Goal: Task Accomplishment & Management: Manage account settings

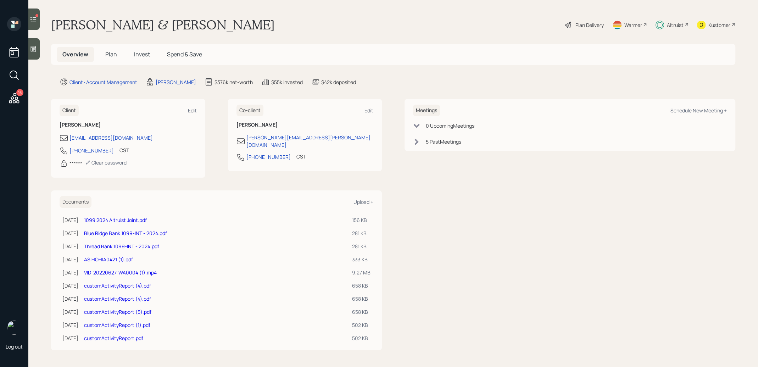
click at [140, 54] on span "Invest" at bounding box center [142, 54] width 16 height 8
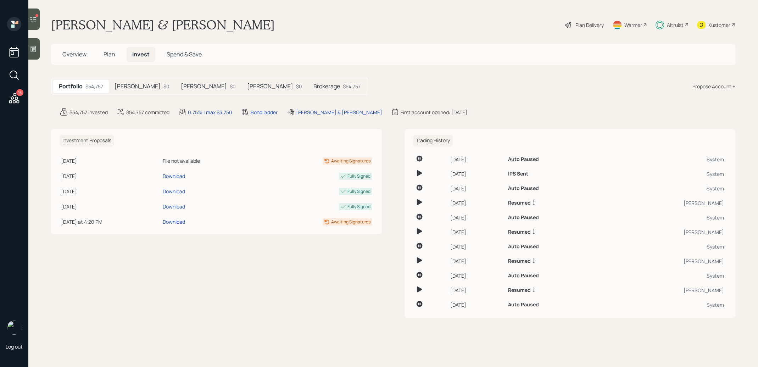
click at [124, 93] on div "Roth IRA $0" at bounding box center [142, 86] width 66 height 13
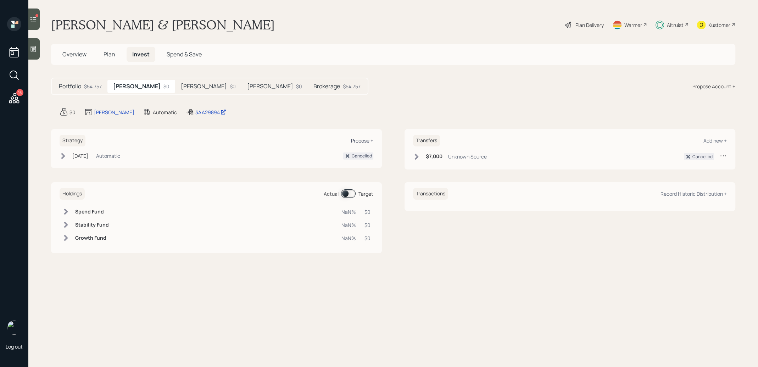
click at [361, 139] on div "Propose +" at bounding box center [362, 140] width 22 height 7
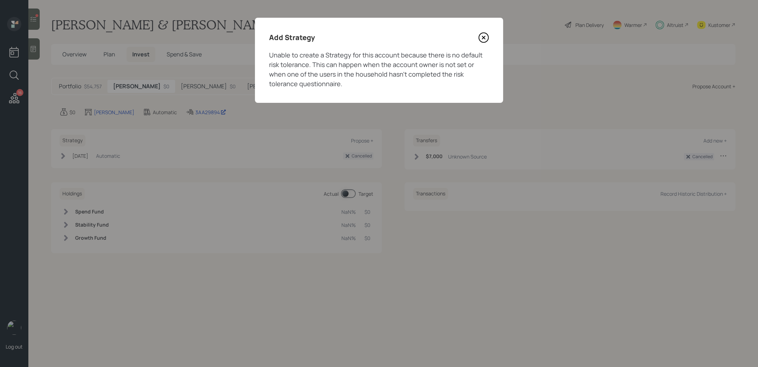
click at [484, 38] on icon at bounding box center [483, 37] width 3 height 3
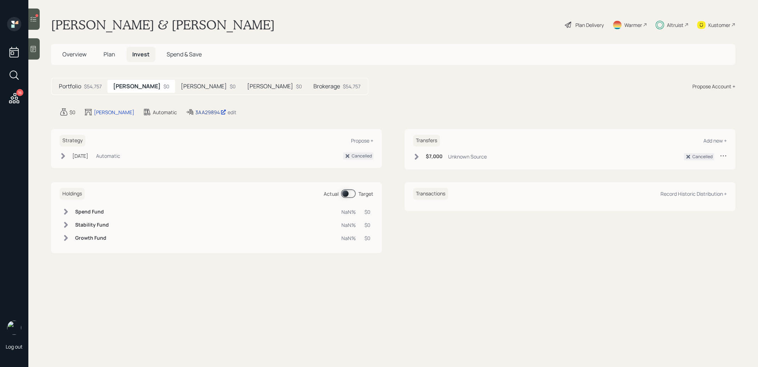
click at [195, 112] on div "3AA29894" at bounding box center [210, 111] width 31 height 7
click at [105, 111] on div "[PERSON_NAME]" at bounding box center [114, 111] width 40 height 7
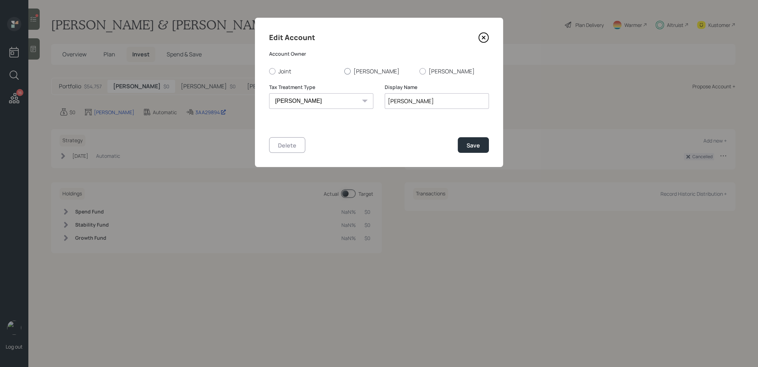
click at [347, 72] on div at bounding box center [347, 71] width 6 height 6
click at [344, 71] on input "[PERSON_NAME]" at bounding box center [344, 71] width 0 height 0
radio input "true"
click at [473, 145] on div "Save" at bounding box center [473, 145] width 13 height 8
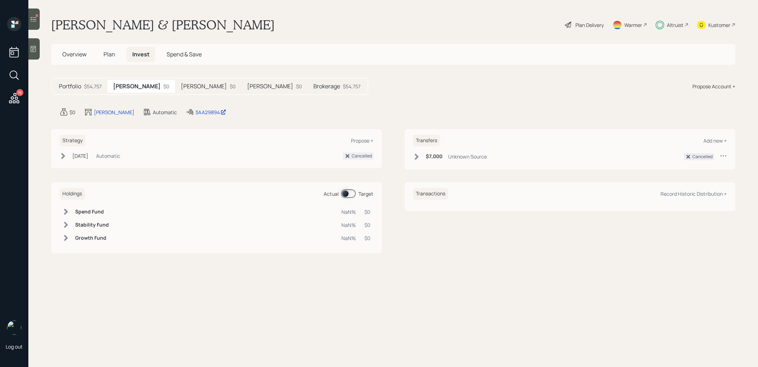
click at [181, 84] on h5 "[PERSON_NAME]" at bounding box center [204, 86] width 46 height 7
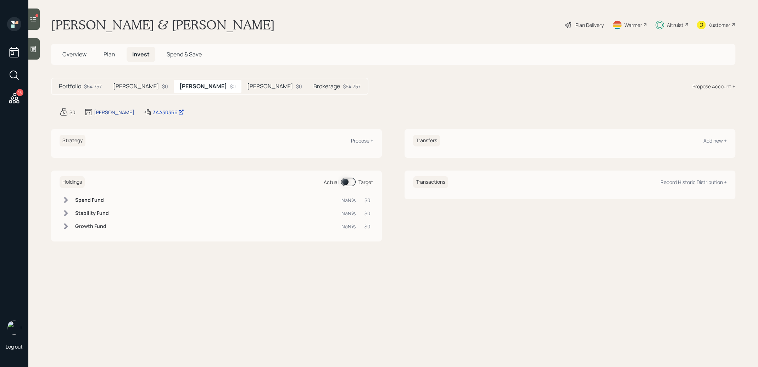
click at [105, 110] on div "[PERSON_NAME]" at bounding box center [114, 111] width 40 height 7
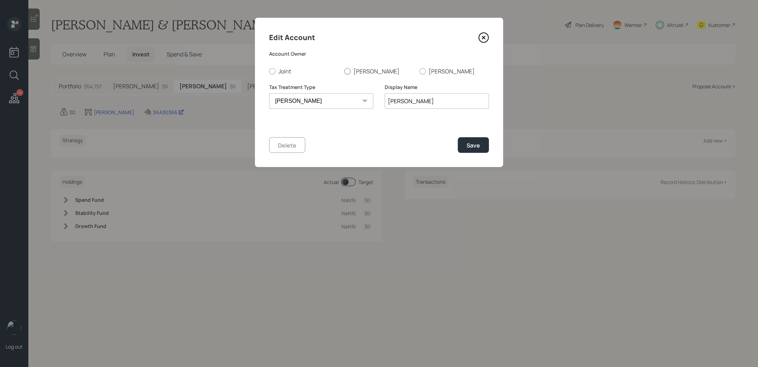
click at [346, 71] on div at bounding box center [347, 71] width 6 height 6
click at [344, 71] on input "[PERSON_NAME]" at bounding box center [344, 71] width 0 height 0
radio input "true"
click at [476, 146] on div "Save" at bounding box center [473, 145] width 13 height 8
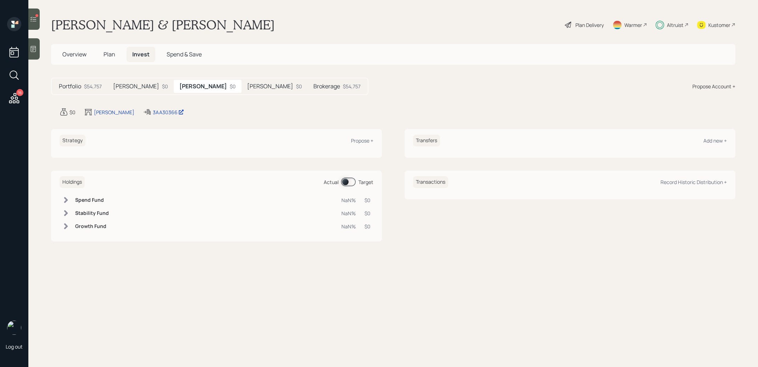
click at [122, 87] on h5 "[PERSON_NAME]" at bounding box center [136, 86] width 46 height 7
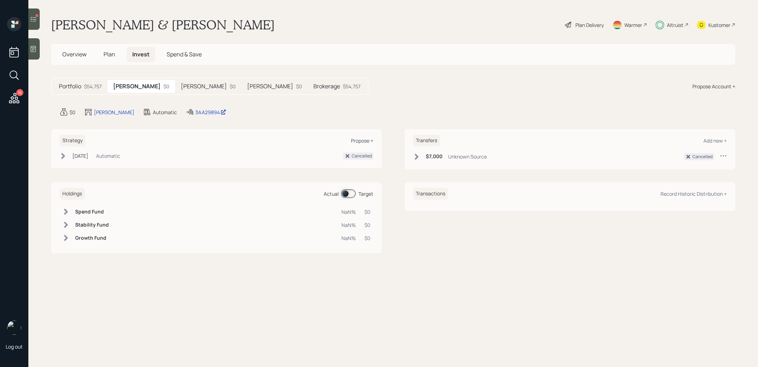
click at [368, 138] on div "Propose +" at bounding box center [362, 140] width 22 height 7
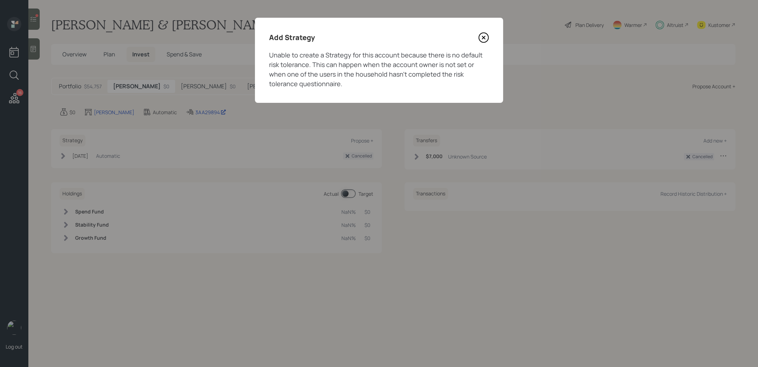
click at [482, 37] on icon at bounding box center [483, 37] width 11 height 11
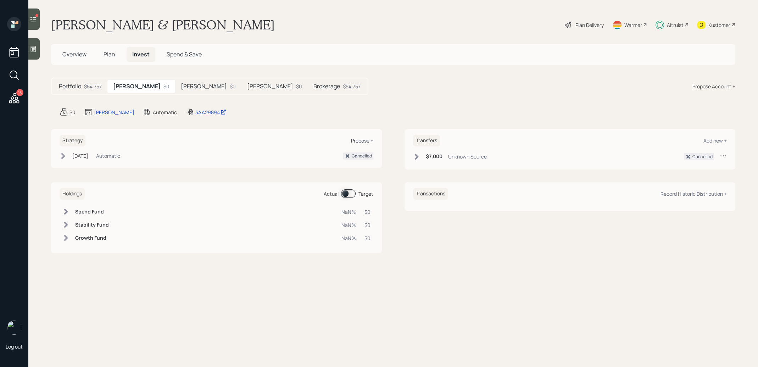
click at [358, 138] on div "Propose +" at bounding box center [362, 140] width 22 height 7
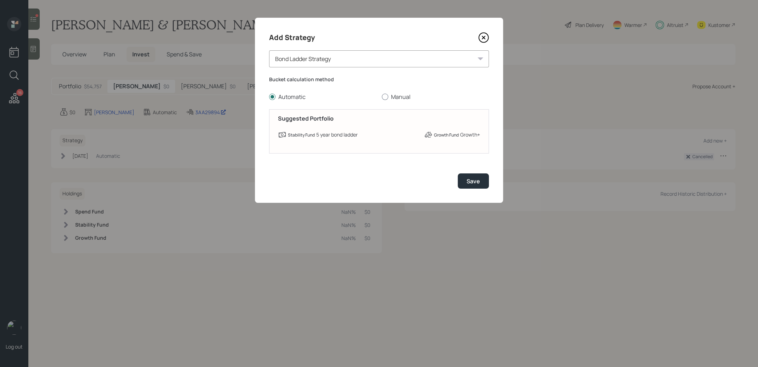
click at [384, 98] on div at bounding box center [385, 97] width 6 height 6
click at [382, 97] on input "Manual" at bounding box center [382, 96] width 0 height 0
radio input "true"
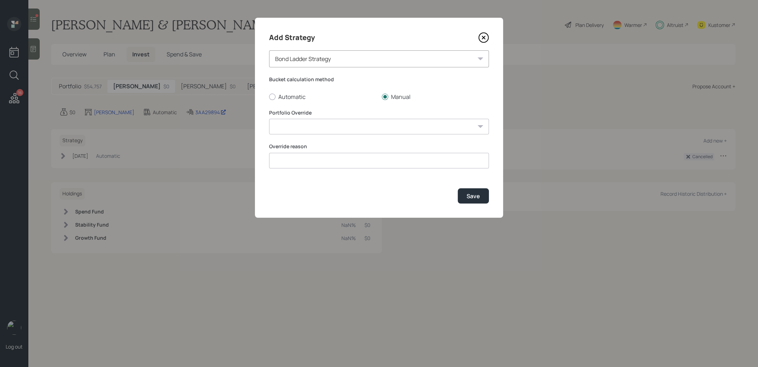
click at [340, 129] on select "7 yr ladder • Conservative 7 yr ladder • Growth 6 yr ladder • Growth 5 yr ladde…" at bounding box center [379, 127] width 220 height 16
click at [271, 96] on div at bounding box center [272, 97] width 6 height 6
click at [269, 96] on input "Automatic" at bounding box center [269, 96] width 0 height 0
radio input "true"
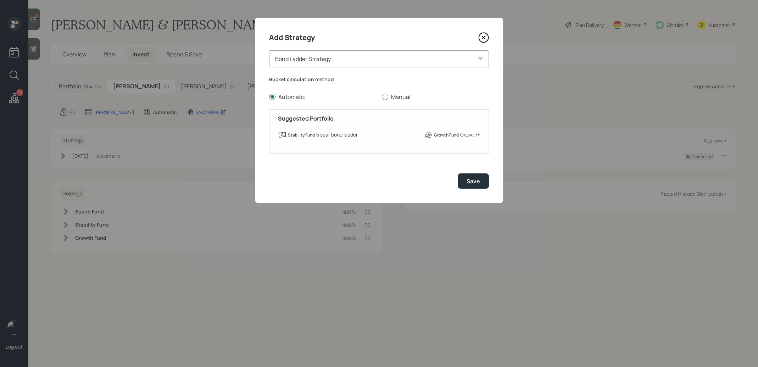
click at [384, 96] on div at bounding box center [385, 97] width 6 height 6
click at [382, 96] on input "Manual" at bounding box center [382, 96] width 0 height 0
radio input "true"
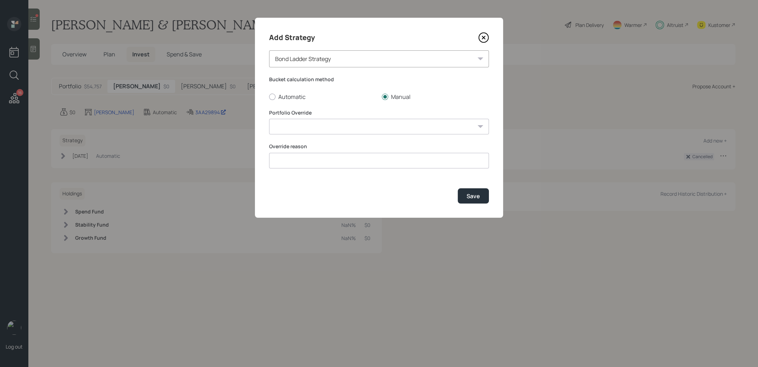
click at [381, 125] on select "7 yr ladder • Conservative 7 yr ladder • Growth 6 yr ladder • Growth 5 yr ladde…" at bounding box center [379, 127] width 220 height 16
click at [360, 62] on div "Bond Ladder Strategy" at bounding box center [379, 58] width 220 height 17
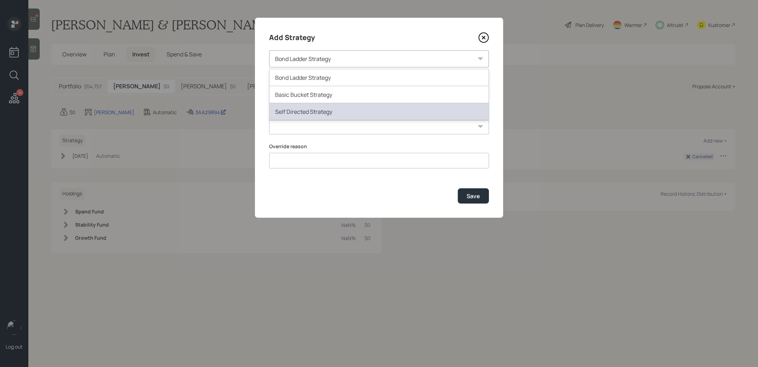
click at [342, 113] on div "Self Directed Strategy" at bounding box center [378, 111] width 219 height 17
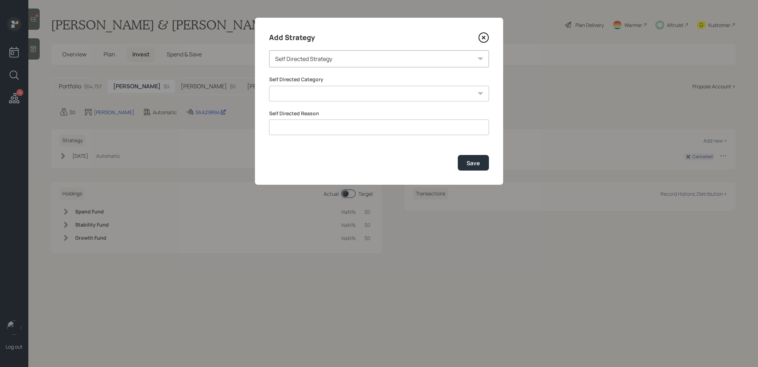
click at [345, 90] on select "Inherited IRA Legacy or Client Directed Holdings Other" at bounding box center [379, 94] width 220 height 16
select select "other"
click at [269, 86] on select "Inherited IRA Legacy or Client Directed Holdings Other" at bounding box center [379, 94] width 220 height 16
click at [341, 126] on input at bounding box center [379, 127] width 220 height 16
type input "empty"
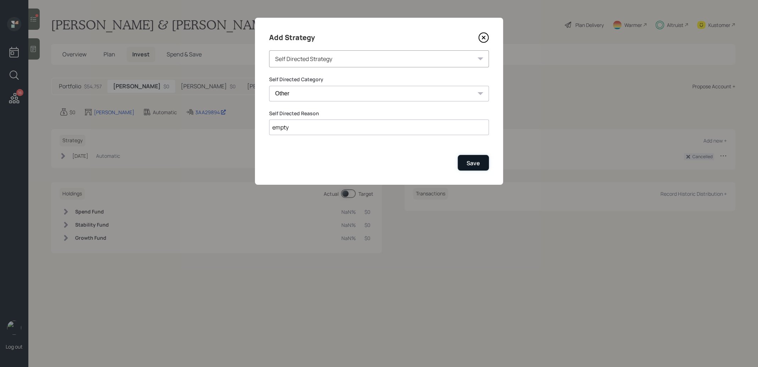
click at [483, 161] on button "Save" at bounding box center [473, 162] width 31 height 15
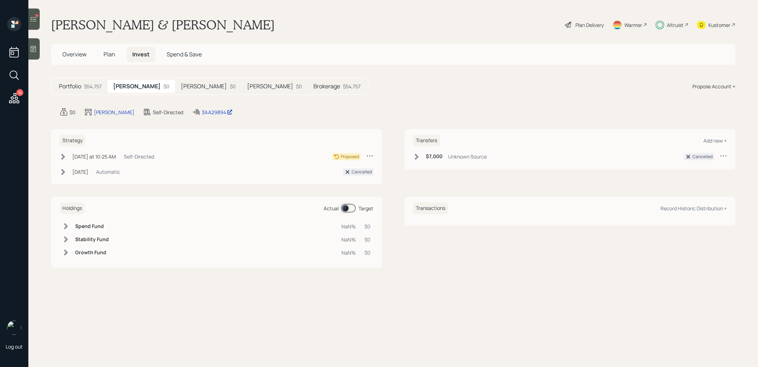
click at [62, 155] on icon at bounding box center [63, 157] width 4 height 6
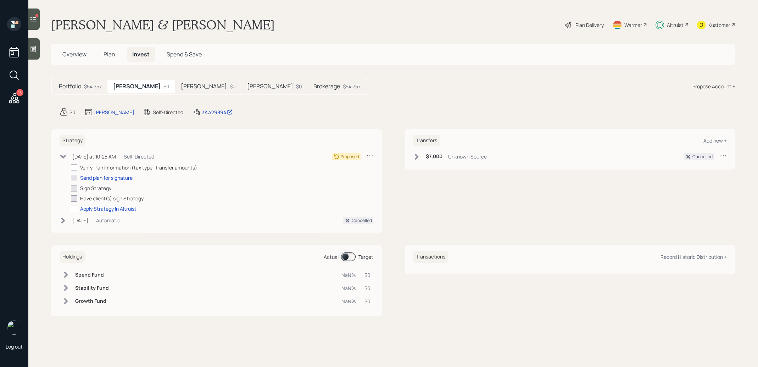
click at [73, 167] on div at bounding box center [74, 168] width 6 height 6
click at [71, 167] on input "checkbox" at bounding box center [71, 167] width 0 height 0
checkbox input "true"
click at [73, 208] on div at bounding box center [74, 209] width 6 height 6
click at [71, 208] on input "checkbox" at bounding box center [71, 208] width 0 height 0
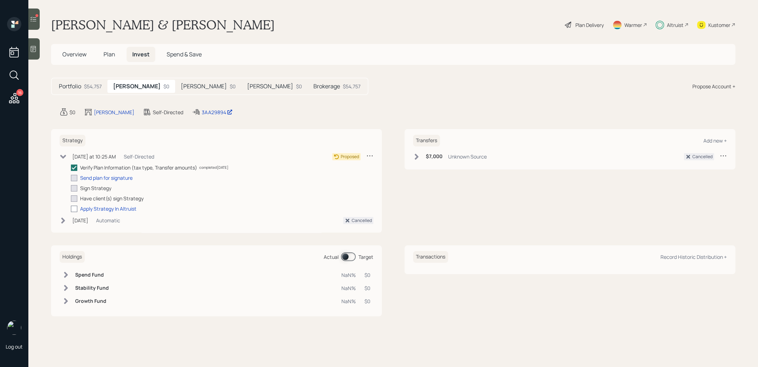
checkbox input "true"
click at [63, 153] on icon at bounding box center [63, 155] width 7 height 7
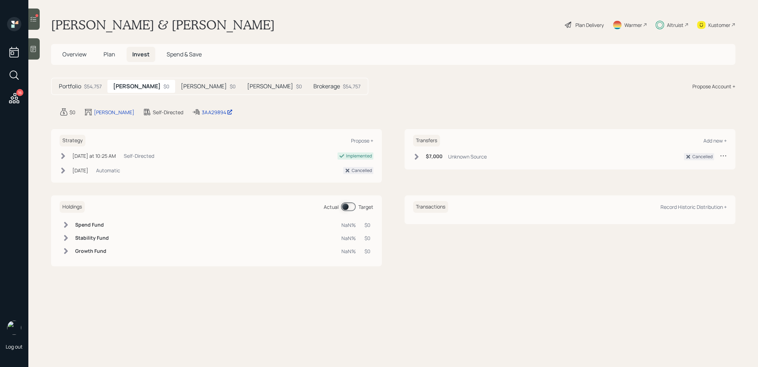
click at [181, 87] on h5 "[PERSON_NAME]" at bounding box center [204, 86] width 46 height 7
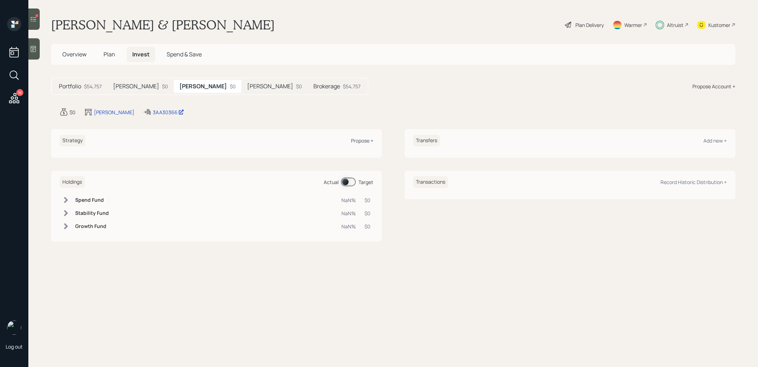
click at [363, 142] on div "Propose +" at bounding box center [362, 140] width 22 height 7
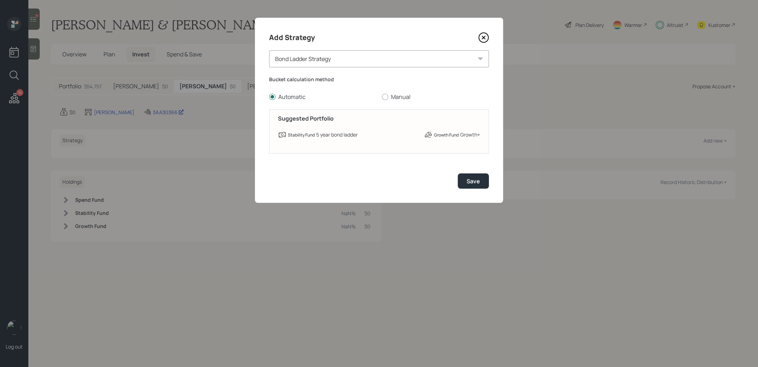
click at [380, 61] on div "Bond Ladder Strategy" at bounding box center [379, 58] width 220 height 17
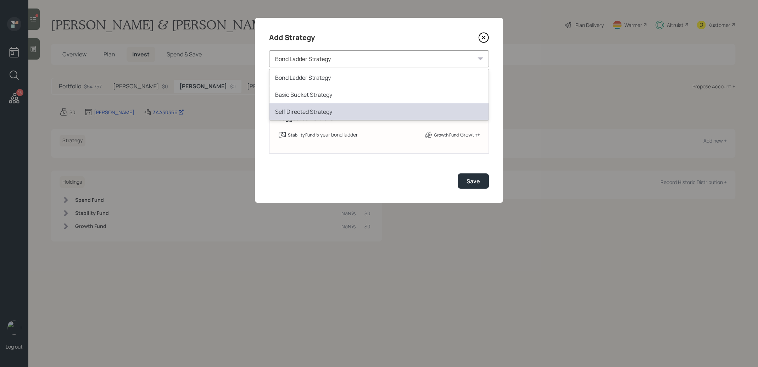
click at [358, 107] on div "Self Directed Strategy" at bounding box center [378, 111] width 219 height 17
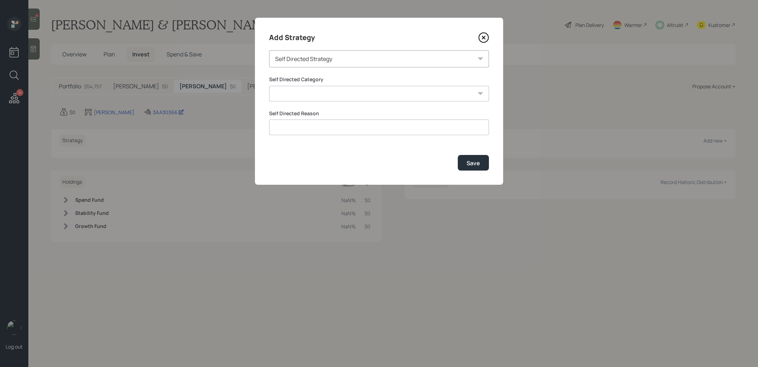
click at [329, 94] on select "Inherited IRA Legacy or Client Directed Holdings Other" at bounding box center [379, 94] width 220 height 16
select select "other"
click at [269, 86] on select "Inherited IRA Legacy or Client Directed Holdings Other" at bounding box center [379, 94] width 220 height 16
click at [317, 131] on input at bounding box center [379, 127] width 220 height 16
type input "empty"
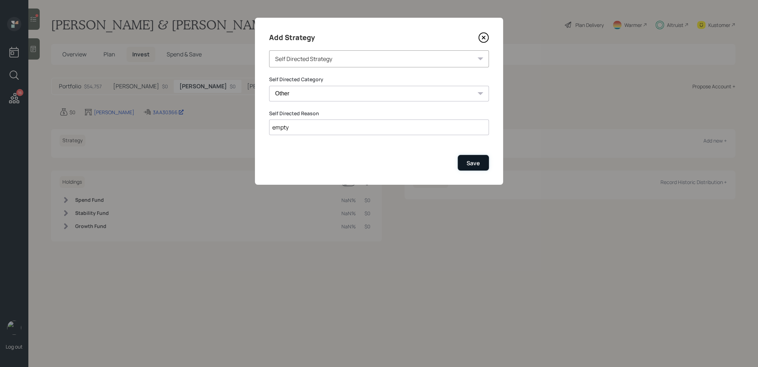
click at [474, 161] on div "Save" at bounding box center [473, 163] width 13 height 8
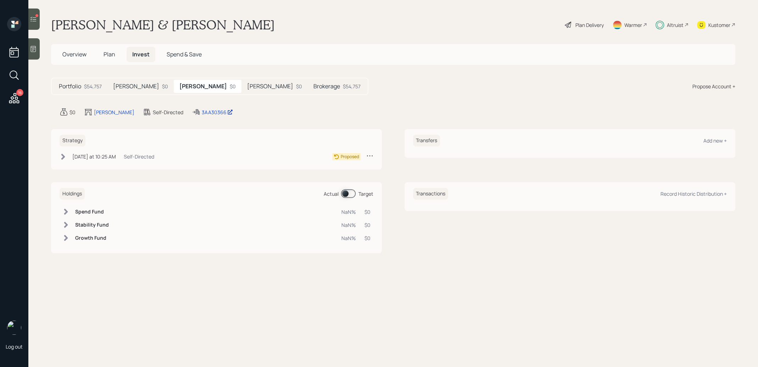
click at [60, 157] on icon at bounding box center [63, 156] width 7 height 7
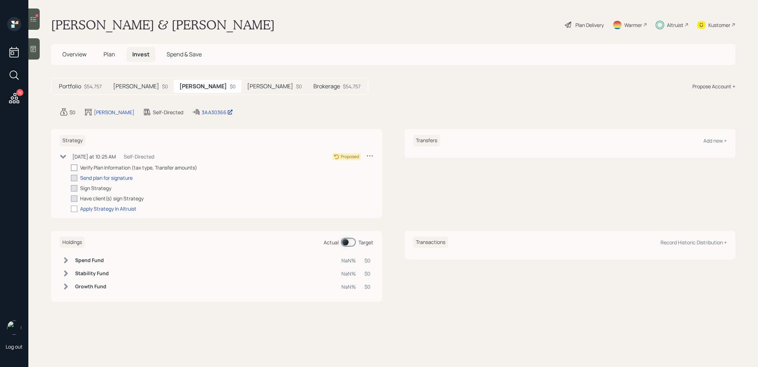
click at [74, 169] on div at bounding box center [74, 168] width 6 height 6
click at [71, 168] on input "checkbox" at bounding box center [71, 167] width 0 height 0
checkbox input "true"
click at [73, 211] on div at bounding box center [74, 209] width 6 height 6
click at [71, 209] on input "checkbox" at bounding box center [71, 208] width 0 height 0
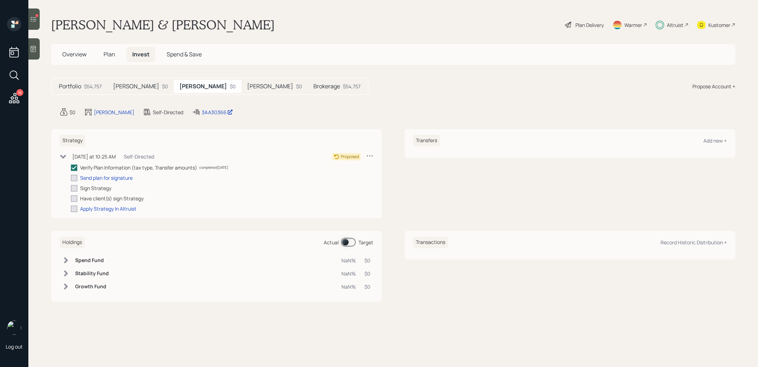
checkbox input "true"
click at [63, 157] on icon at bounding box center [63, 156] width 6 height 4
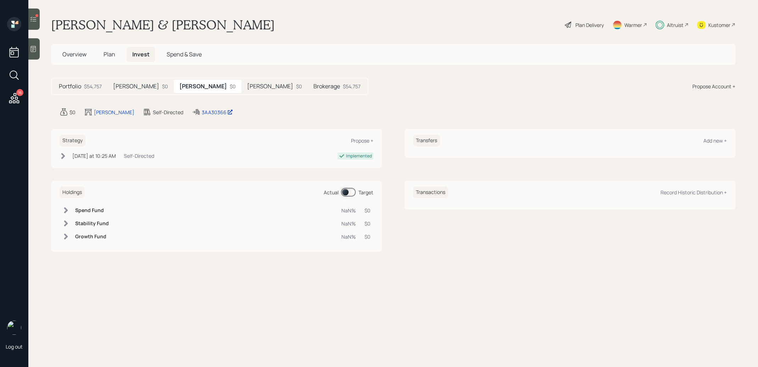
click at [313, 87] on h5 "Brokerage" at bounding box center [326, 86] width 27 height 7
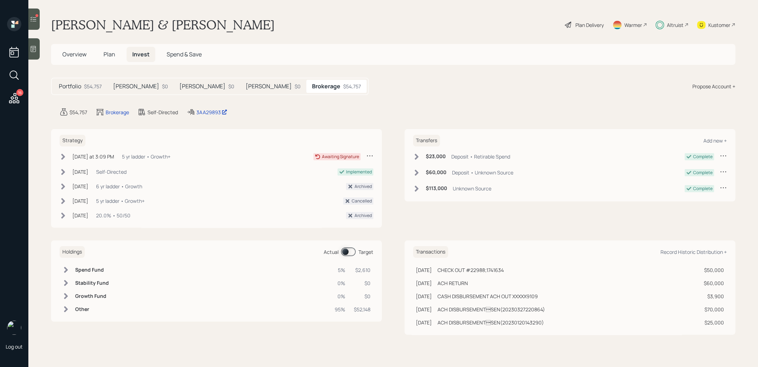
click at [64, 155] on icon at bounding box center [63, 156] width 7 height 7
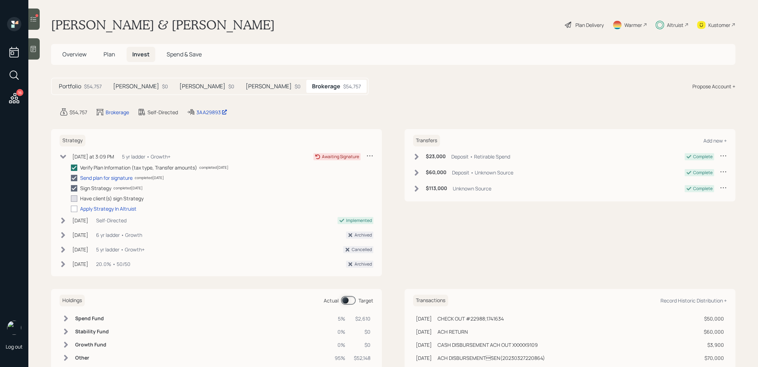
click at [64, 155] on icon at bounding box center [63, 156] width 7 height 7
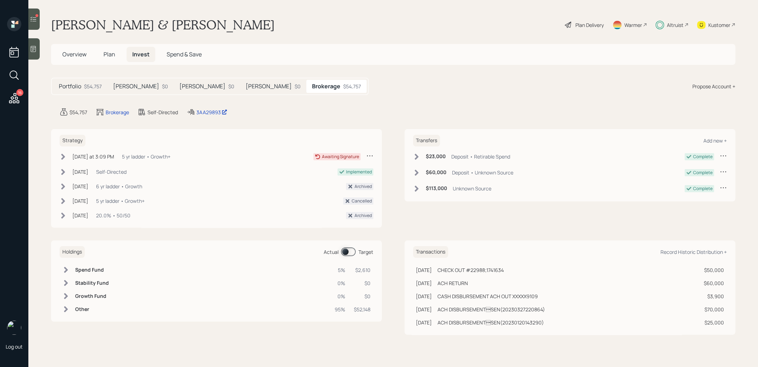
click at [581, 25] on div "Plan Delivery" at bounding box center [589, 24] width 28 height 7
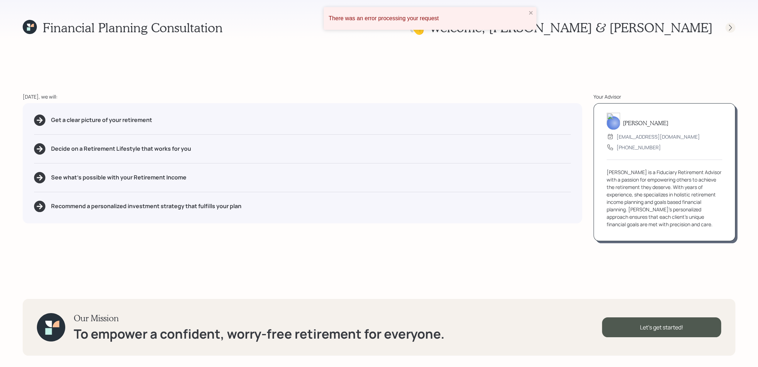
click at [730, 27] on icon at bounding box center [730, 27] width 7 height 7
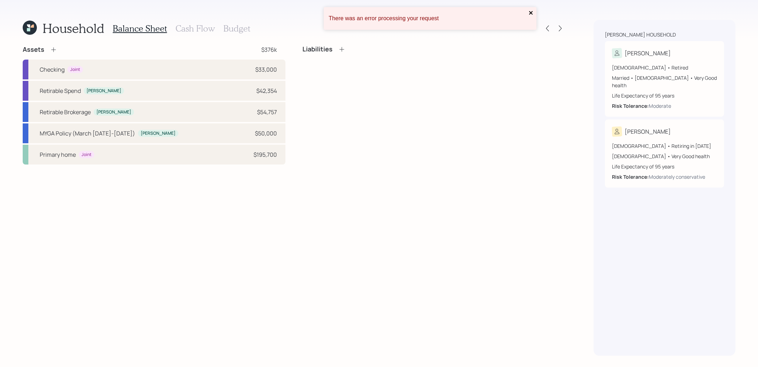
click at [530, 10] on icon "close" at bounding box center [531, 13] width 5 height 6
click at [26, 28] on icon at bounding box center [30, 28] width 20 height 20
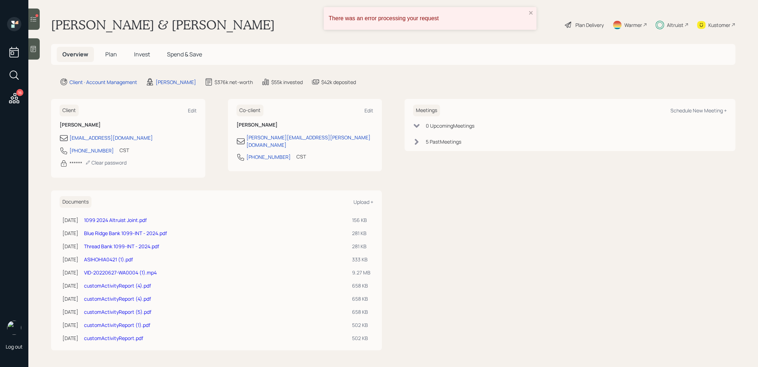
click at [141, 52] on span "Invest" at bounding box center [142, 54] width 16 height 8
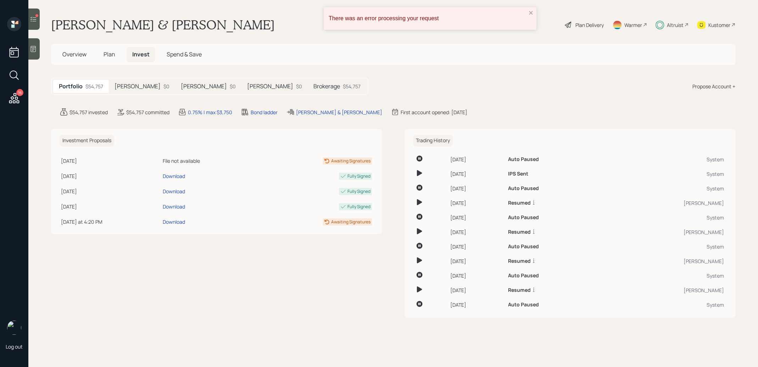
click at [127, 84] on h5 "[PERSON_NAME]" at bounding box center [138, 86] width 46 height 7
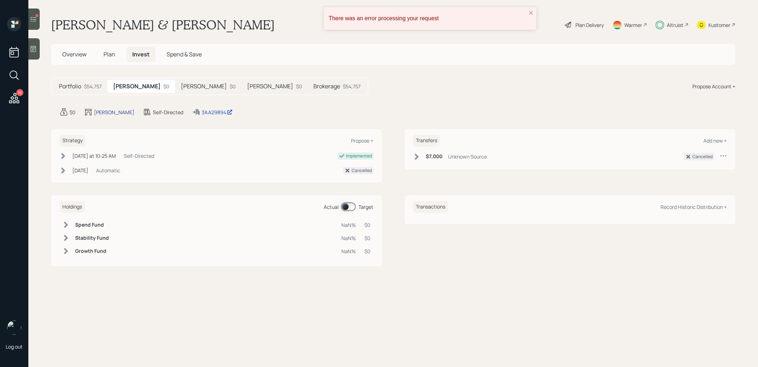
click at [104, 110] on div "[PERSON_NAME]" at bounding box center [114, 111] width 40 height 7
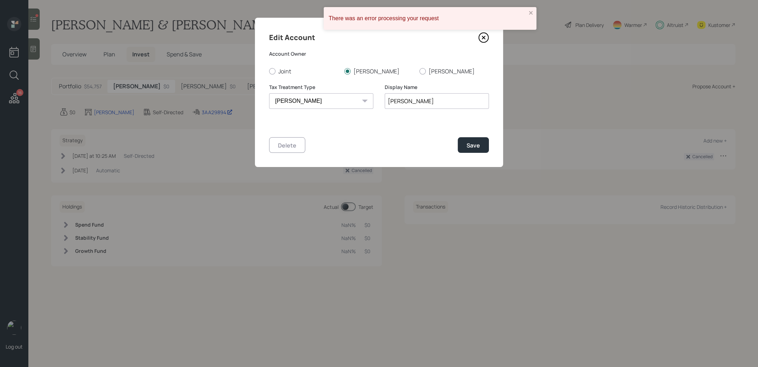
click at [483, 40] on icon at bounding box center [483, 37] width 11 height 11
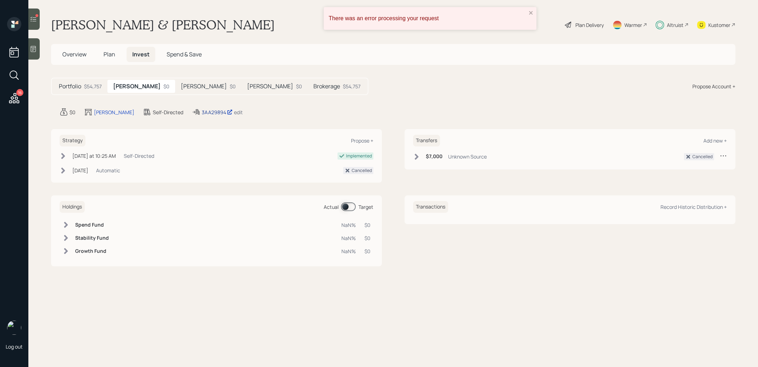
click at [202, 113] on div "3AA29894" at bounding box center [217, 111] width 31 height 7
click at [234, 112] on div "edit" at bounding box center [238, 112] width 9 height 7
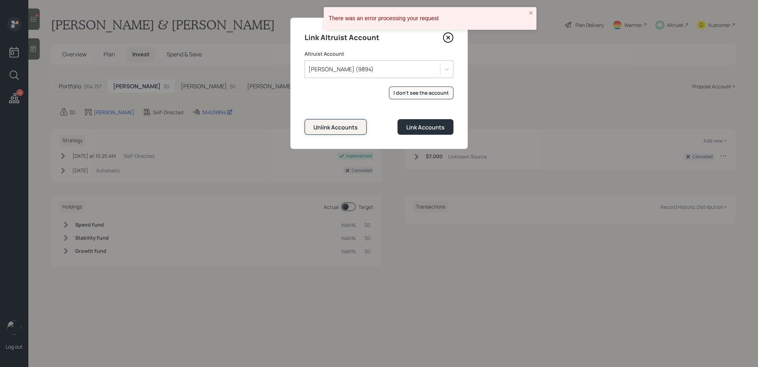
click at [340, 128] on div "Unlink Accounts" at bounding box center [335, 127] width 44 height 8
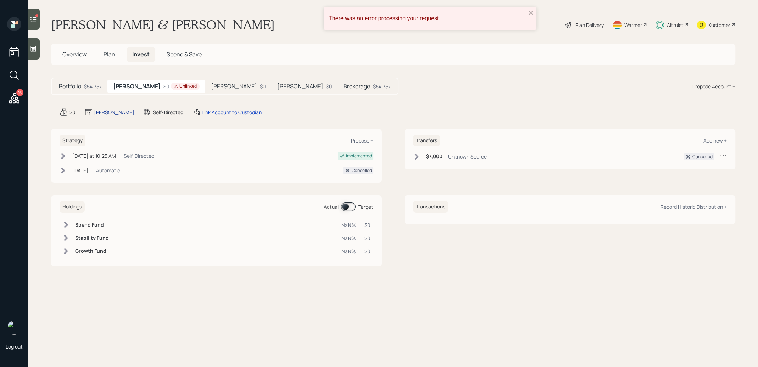
click at [102, 110] on div "[PERSON_NAME]" at bounding box center [114, 111] width 40 height 7
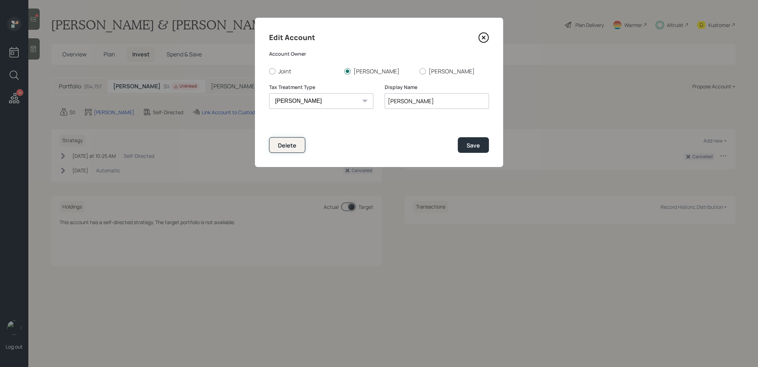
click at [289, 146] on div "Delete" at bounding box center [287, 145] width 18 height 8
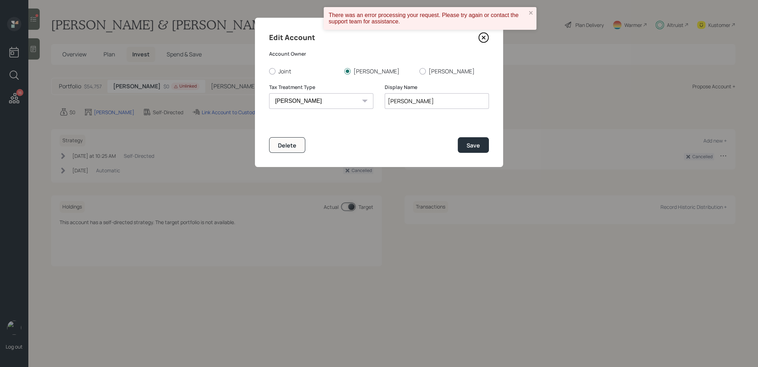
click at [531, 9] on div "There was an error processing your request. Please try again or contact the sup…" at bounding box center [430, 18] width 213 height 23
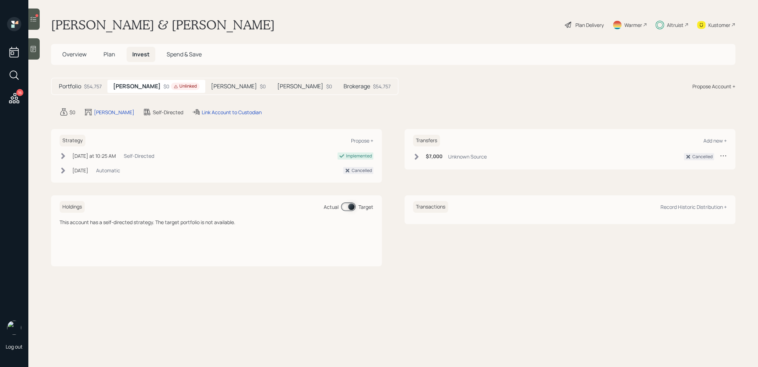
click at [63, 156] on icon at bounding box center [63, 155] width 7 height 7
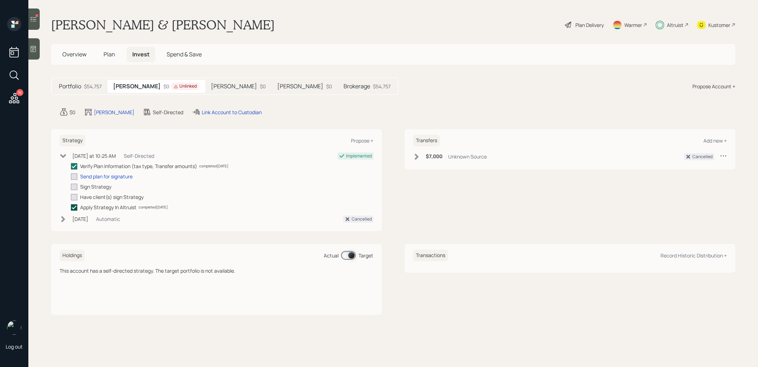
click at [72, 205] on icon at bounding box center [74, 207] width 6 height 6
click at [71, 207] on input "checkbox" at bounding box center [71, 207] width 0 height 0
checkbox input "true"
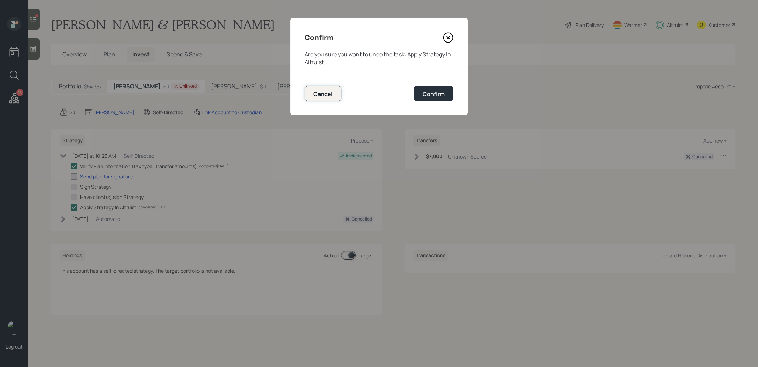
click at [325, 93] on div "Cancel" at bounding box center [322, 94] width 19 height 8
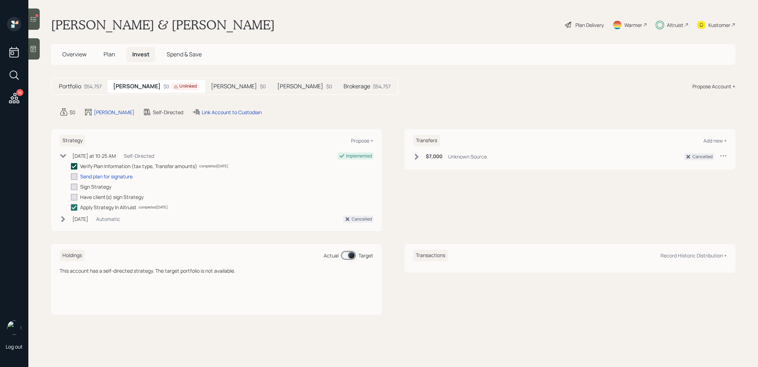
click at [75, 164] on icon at bounding box center [74, 166] width 6 height 6
click at [71, 166] on input "checkbox" at bounding box center [71, 166] width 0 height 0
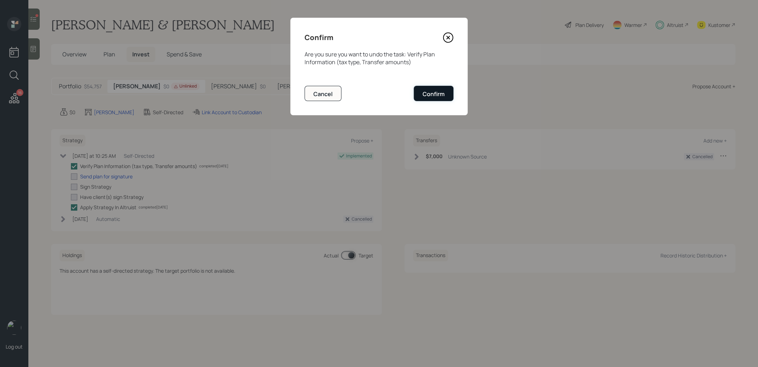
click at [431, 91] on div "Confirm" at bounding box center [434, 94] width 22 height 8
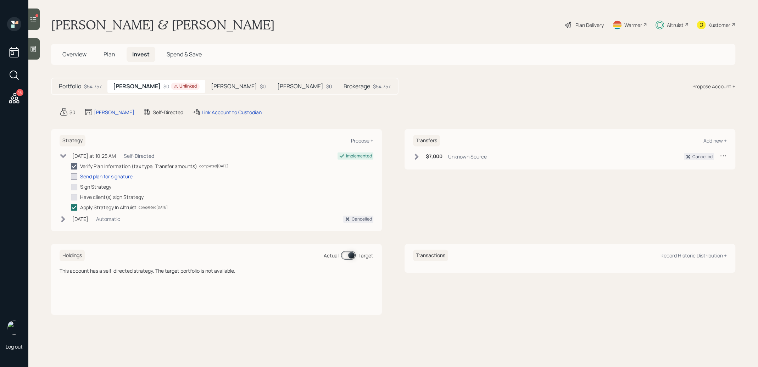
checkbox input "false"
click at [73, 207] on icon at bounding box center [74, 207] width 6 height 6
click at [71, 207] on input "checkbox" at bounding box center [71, 207] width 0 height 0
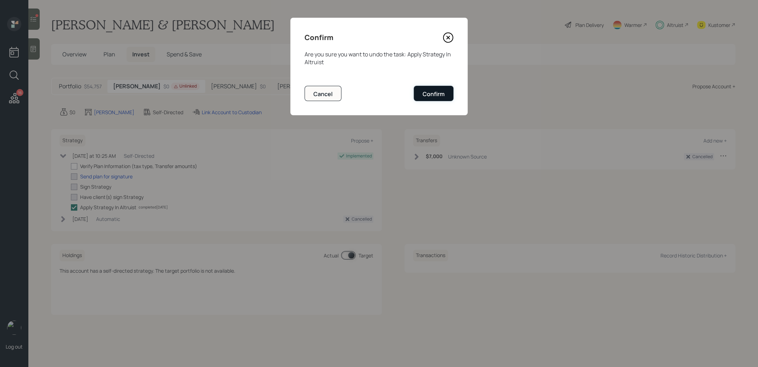
click at [436, 91] on div "Confirm" at bounding box center [434, 94] width 22 height 8
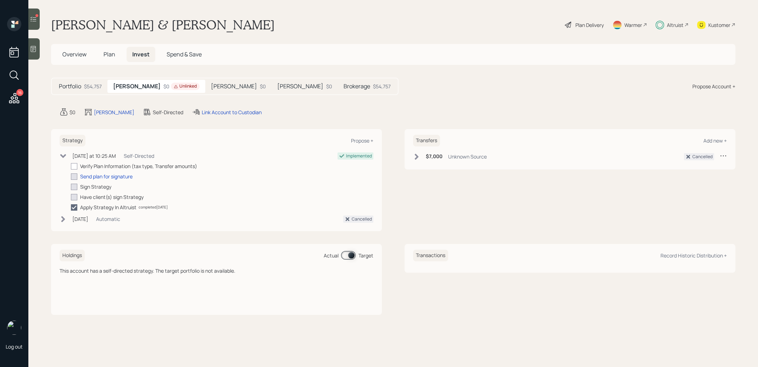
checkbox input "false"
click at [366, 155] on div "Proposed" at bounding box center [352, 156] width 41 height 9
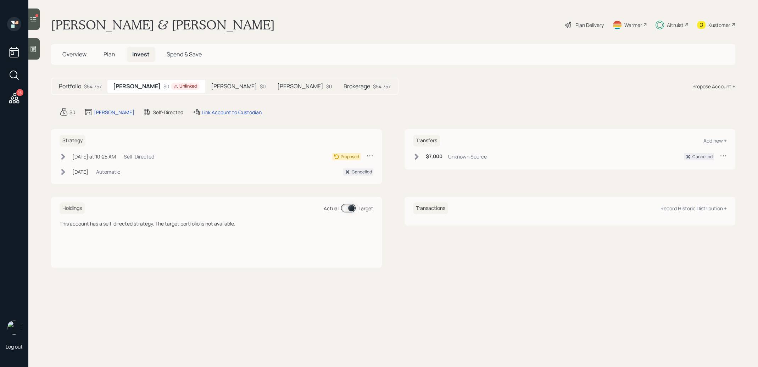
click at [369, 155] on icon at bounding box center [369, 155] width 7 height 7
click at [349, 175] on div "Cancel Strategy" at bounding box center [347, 176] width 51 height 7
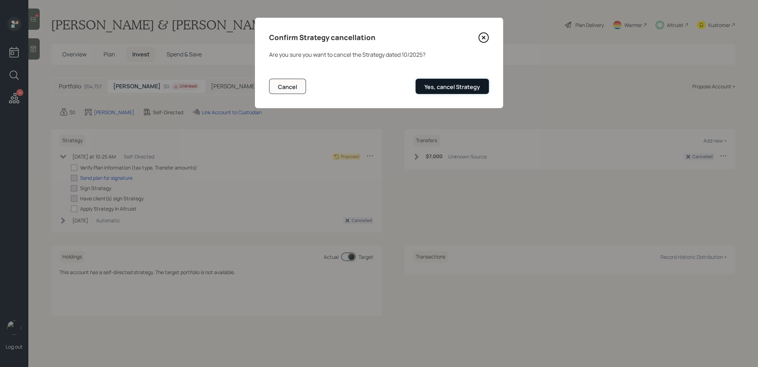
click at [460, 87] on div "Yes, cancel Strategy" at bounding box center [452, 87] width 56 height 8
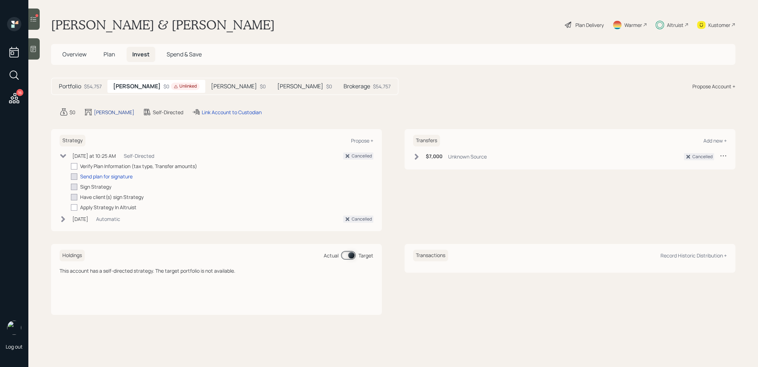
click at [106, 110] on div "Roth IRA" at bounding box center [114, 111] width 40 height 7
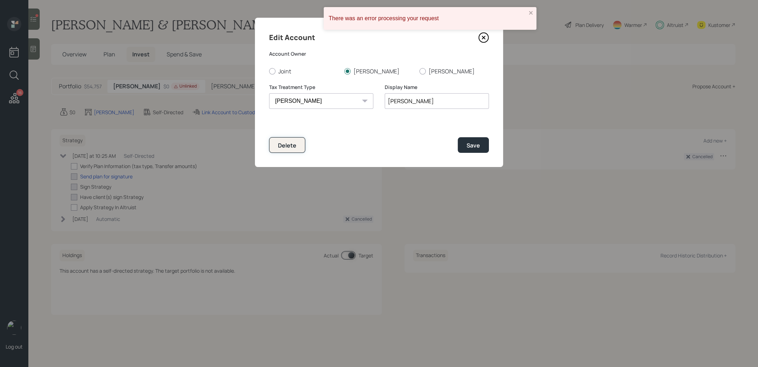
click at [286, 145] on div "Delete" at bounding box center [287, 145] width 18 height 8
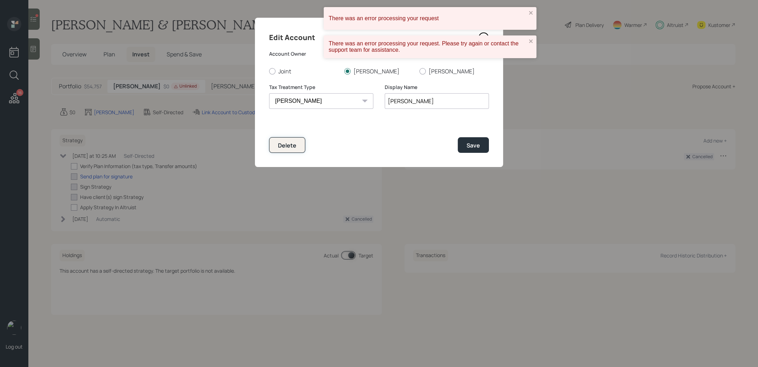
click at [286, 139] on button "Delete" at bounding box center [287, 144] width 36 height 15
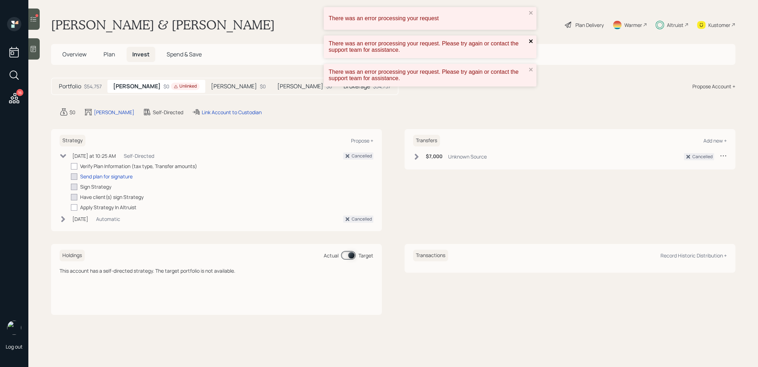
click at [531, 41] on icon "close" at bounding box center [531, 41] width 5 height 6
click at [530, 11] on icon "close" at bounding box center [531, 13] width 5 height 6
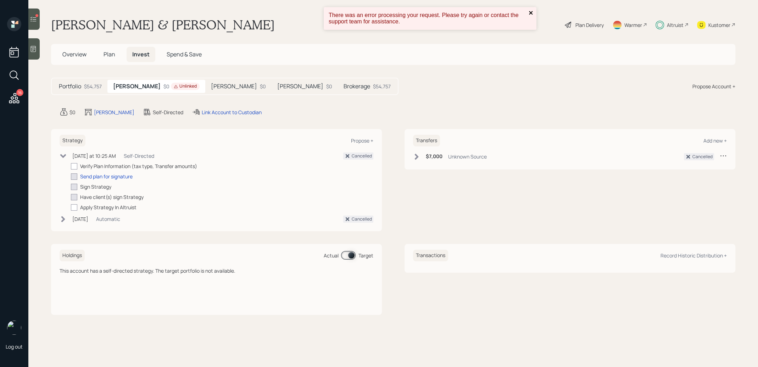
click at [531, 13] on icon "close" at bounding box center [531, 13] width 4 height 4
click at [99, 113] on div "Roth IRA" at bounding box center [114, 111] width 40 height 7
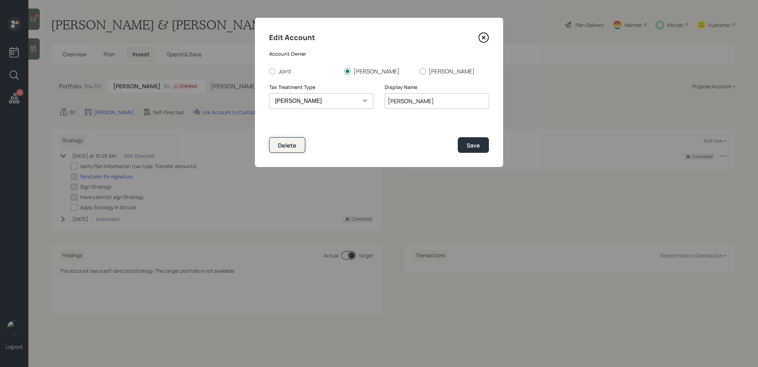
click at [289, 148] on div "Delete" at bounding box center [287, 145] width 18 height 8
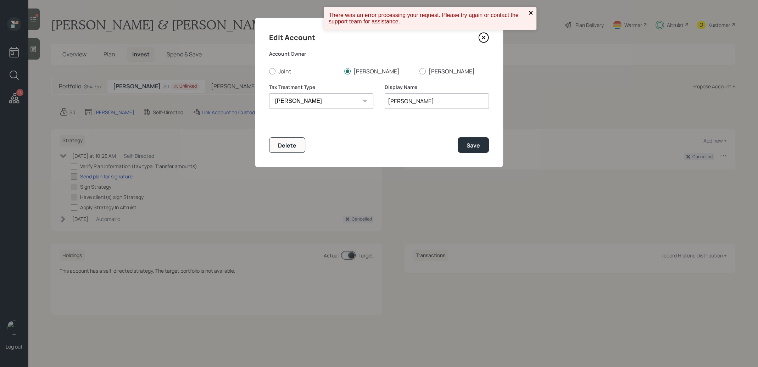
click at [530, 10] on icon "close" at bounding box center [531, 13] width 5 height 6
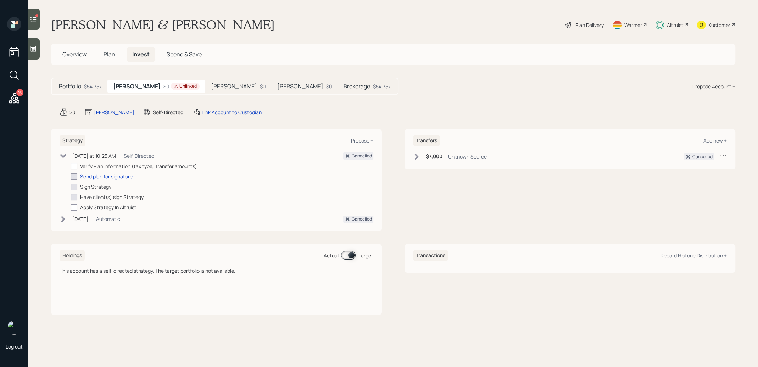
click at [211, 87] on h5 "Barbara Roth" at bounding box center [234, 86] width 46 height 7
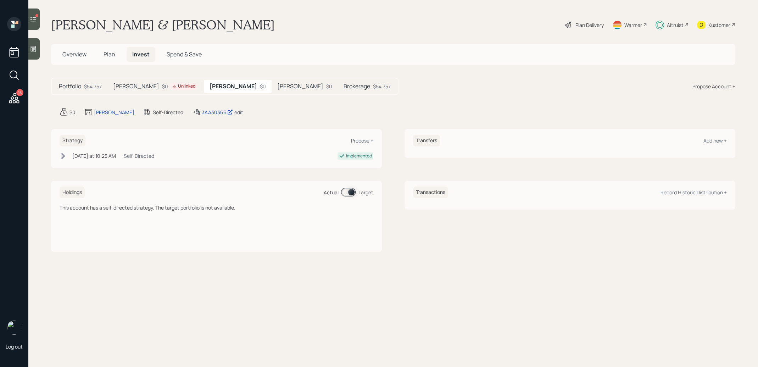
click at [234, 111] on div "edit" at bounding box center [238, 112] width 9 height 7
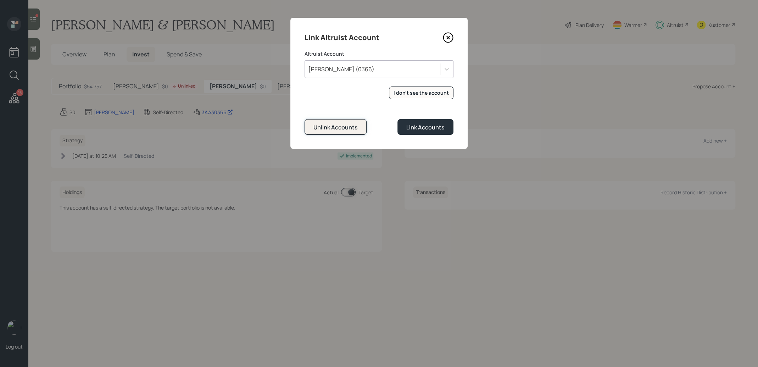
click at [352, 127] on div "Unlink Accounts" at bounding box center [335, 127] width 44 height 8
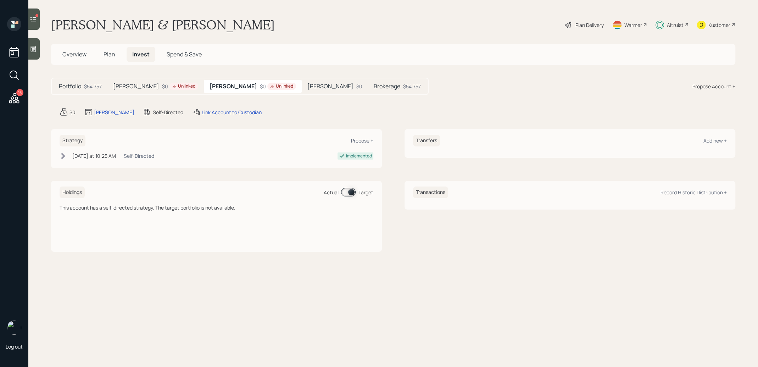
click at [307, 87] on h5 "Barbara Roth" at bounding box center [330, 86] width 46 height 7
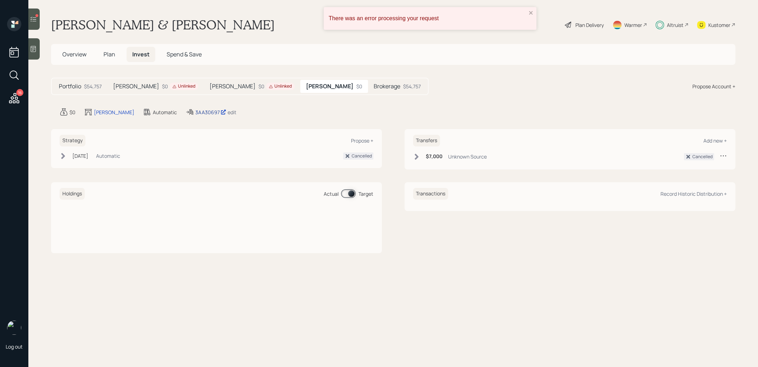
click at [195, 112] on div "3AA30697" at bounding box center [210, 111] width 31 height 7
click at [228, 110] on div "edit" at bounding box center [232, 112] width 9 height 7
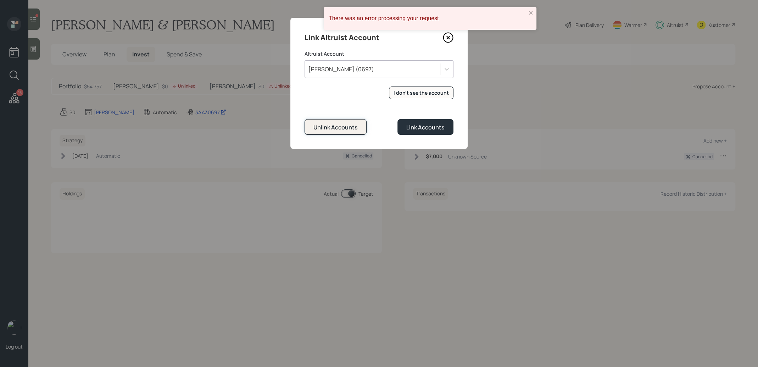
click at [325, 129] on div "Unlink Accounts" at bounding box center [335, 127] width 44 height 8
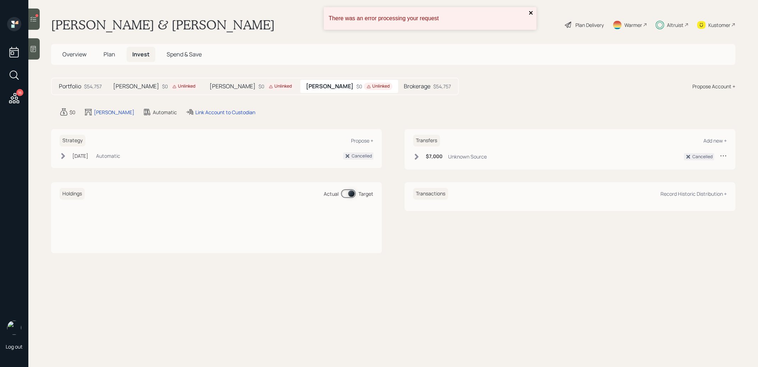
click at [530, 12] on icon "close" at bounding box center [531, 13] width 4 height 4
click at [113, 112] on div "Barbara Roth" at bounding box center [114, 111] width 40 height 7
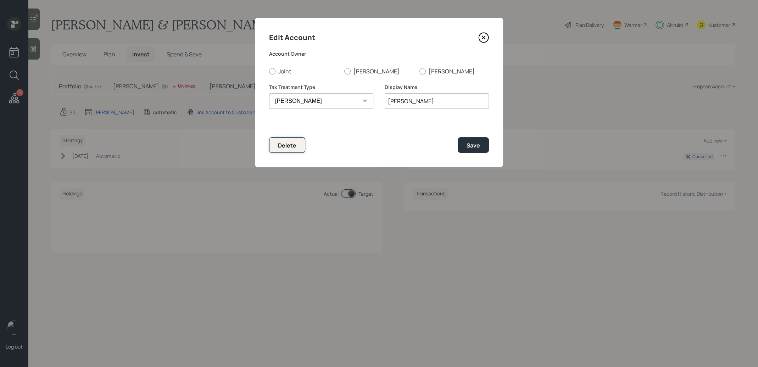
click at [276, 144] on button "Delete" at bounding box center [287, 144] width 36 height 15
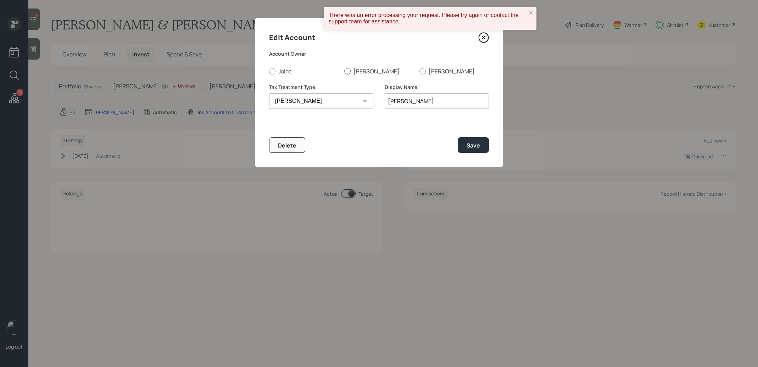
click at [347, 69] on div at bounding box center [347, 71] width 6 height 6
click at [344, 71] on input "John" at bounding box center [344, 71] width 0 height 0
radio input "true"
click at [290, 145] on div "Delete" at bounding box center [287, 145] width 18 height 8
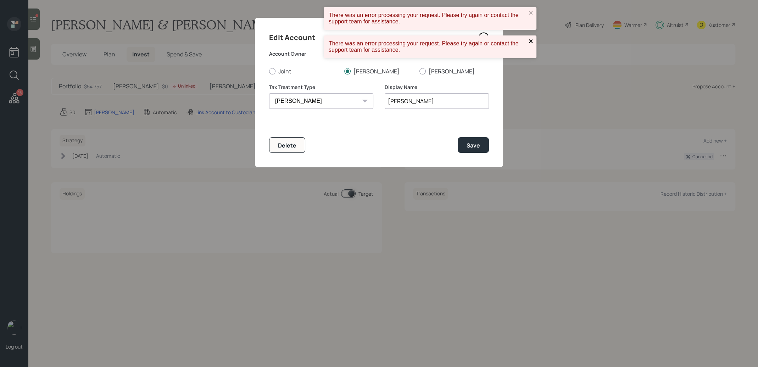
click at [530, 41] on icon "close" at bounding box center [531, 41] width 4 height 4
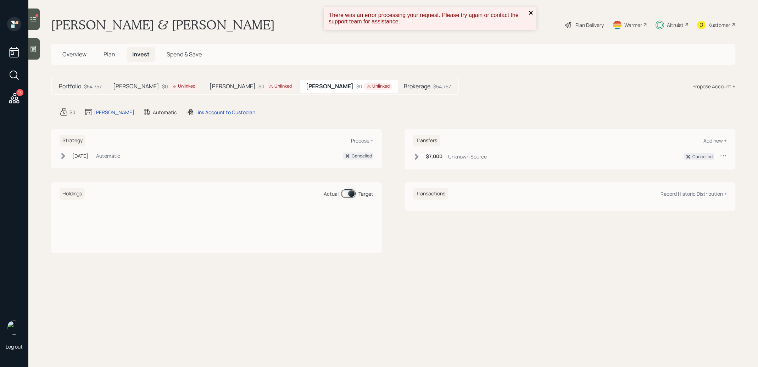
click at [530, 12] on icon "close" at bounding box center [531, 13] width 4 height 4
click at [210, 86] on h5 "Barbara Roth" at bounding box center [233, 86] width 46 height 7
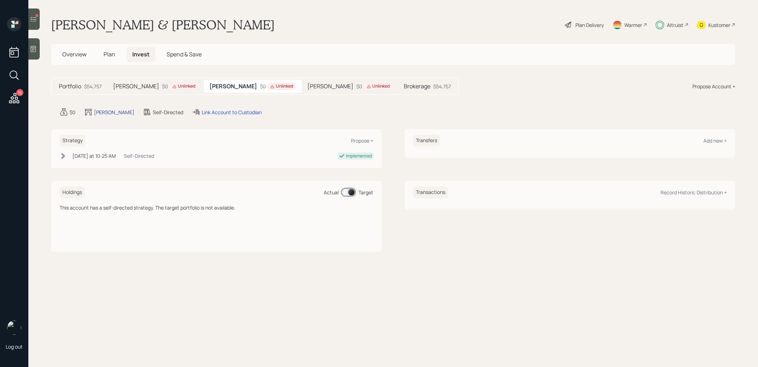
click at [107, 113] on div "Barbara Roth" at bounding box center [114, 111] width 40 height 7
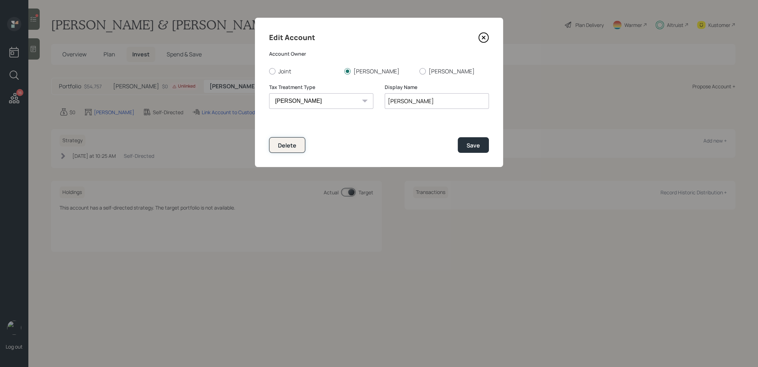
click at [294, 145] on div "Delete" at bounding box center [287, 145] width 18 height 8
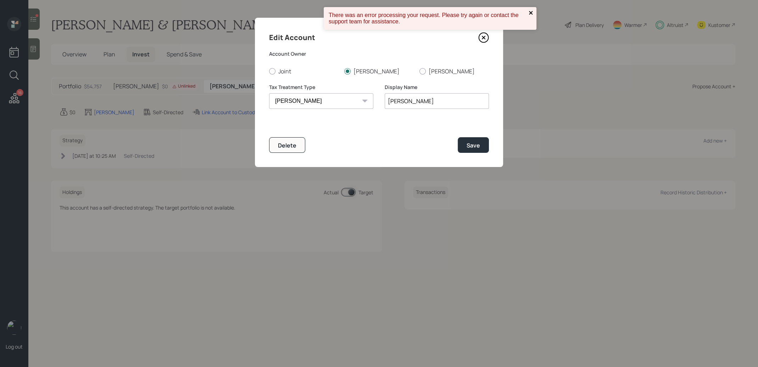
click at [531, 12] on icon "close" at bounding box center [531, 13] width 4 height 4
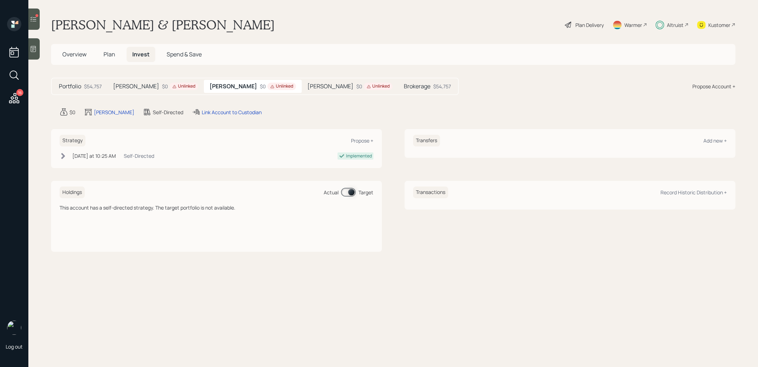
click at [63, 156] on icon at bounding box center [63, 156] width 4 height 6
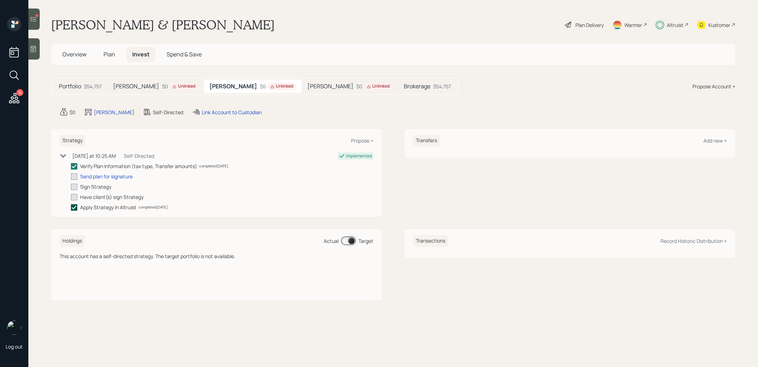
click at [75, 208] on icon at bounding box center [74, 207] width 6 height 6
click at [71, 207] on input "checkbox" at bounding box center [71, 207] width 0 height 0
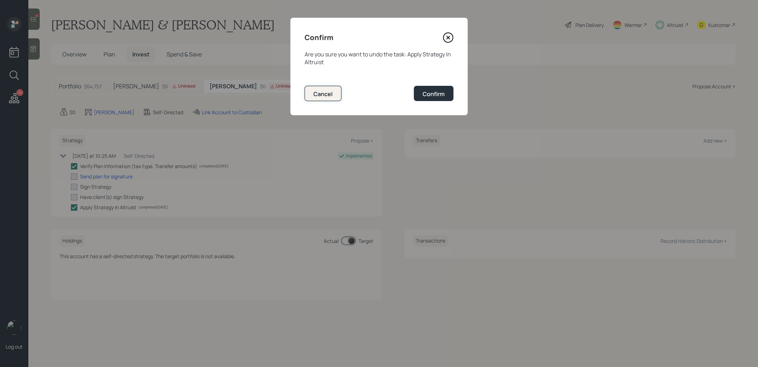
click at [326, 93] on div "Cancel" at bounding box center [322, 94] width 19 height 8
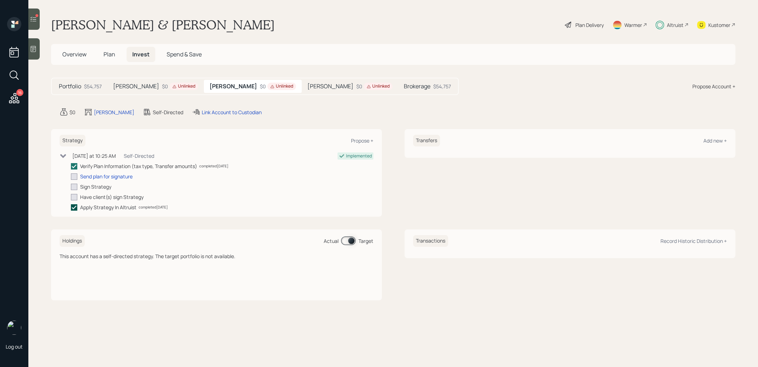
click at [72, 206] on polyline at bounding box center [74, 207] width 4 height 3
click at [71, 207] on input "checkbox" at bounding box center [71, 207] width 0 height 0
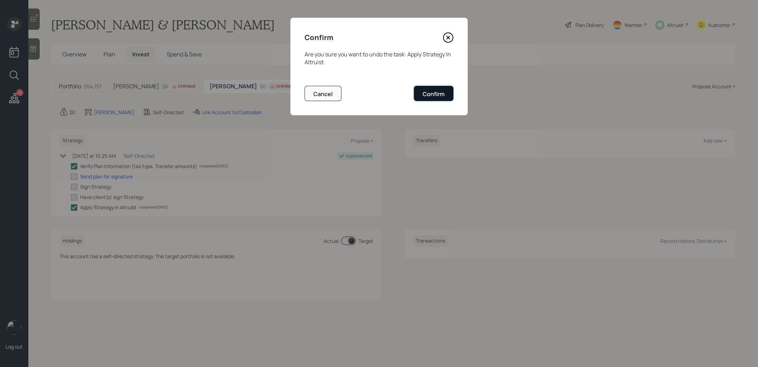
click at [444, 91] on div "Confirm" at bounding box center [434, 94] width 22 height 8
checkbox input "false"
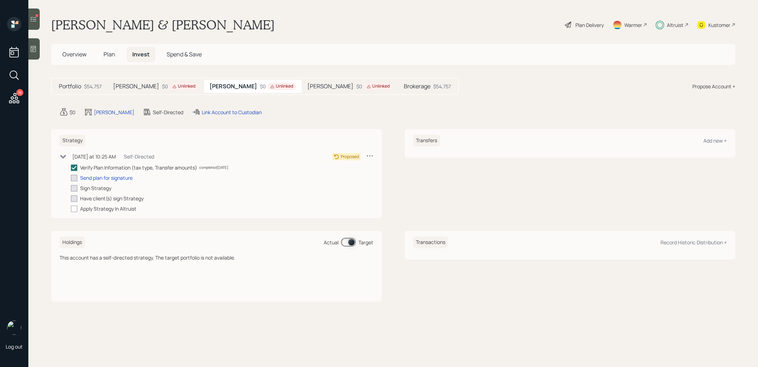
click at [371, 155] on icon at bounding box center [369, 155] width 7 height 7
click at [340, 174] on div "Cancel Strategy" at bounding box center [347, 176] width 51 height 7
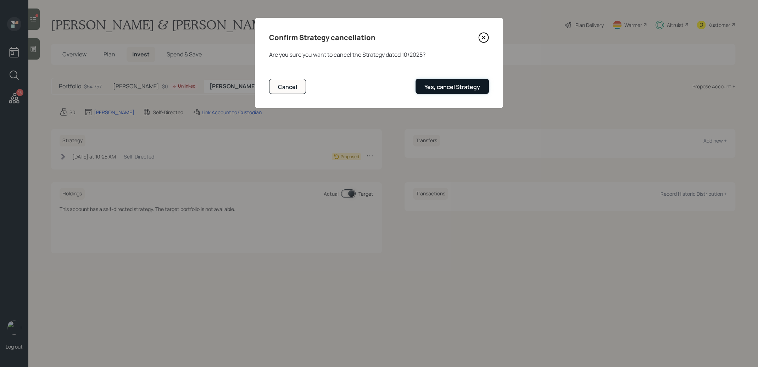
click at [456, 87] on div "Yes, cancel Strategy" at bounding box center [452, 87] width 56 height 8
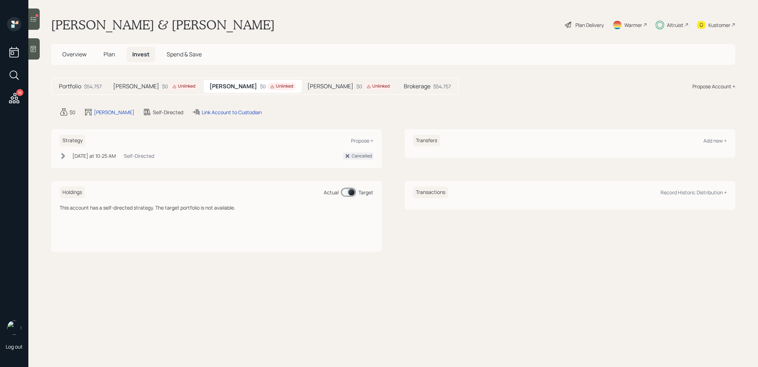
click at [307, 84] on h5 "Barbara Roth" at bounding box center [330, 86] width 46 height 7
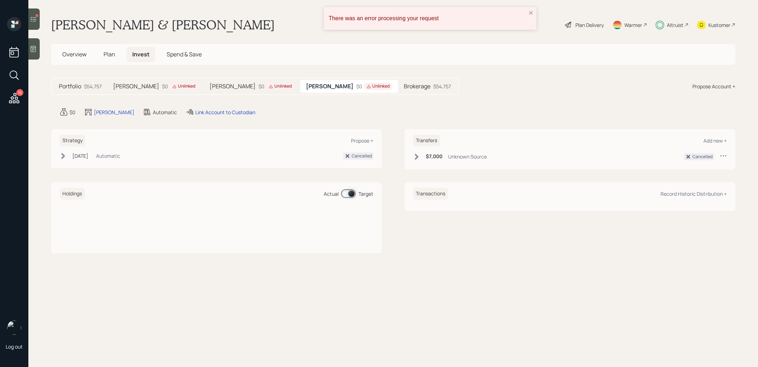
click at [210, 87] on h5 "Barbara Roth" at bounding box center [233, 86] width 46 height 7
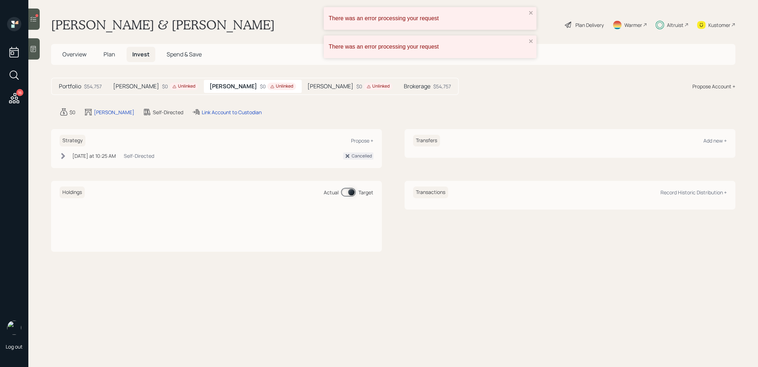
click at [169, 86] on div "Unlinked" at bounding box center [183, 86] width 29 height 7
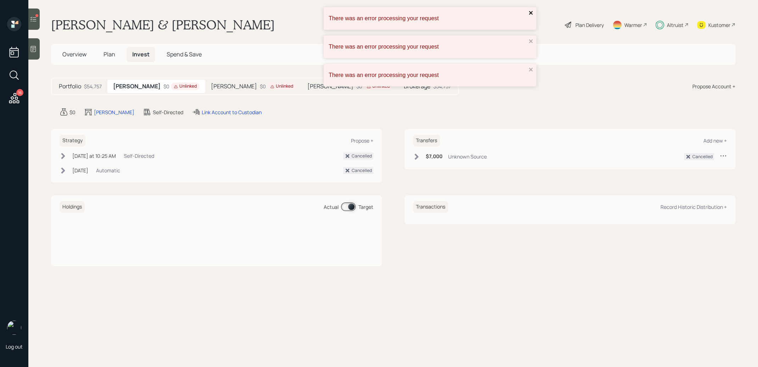
click at [531, 15] on icon "close" at bounding box center [531, 13] width 5 height 6
click at [530, 11] on icon "close" at bounding box center [531, 13] width 5 height 6
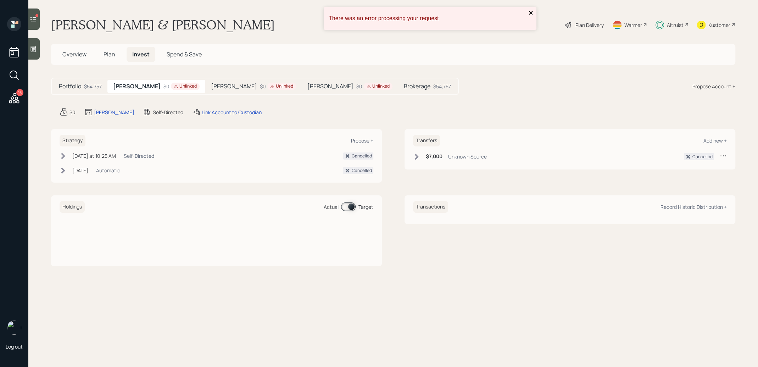
click at [532, 11] on icon "close" at bounding box center [531, 13] width 5 height 6
